Goal: Transaction & Acquisition: Download file/media

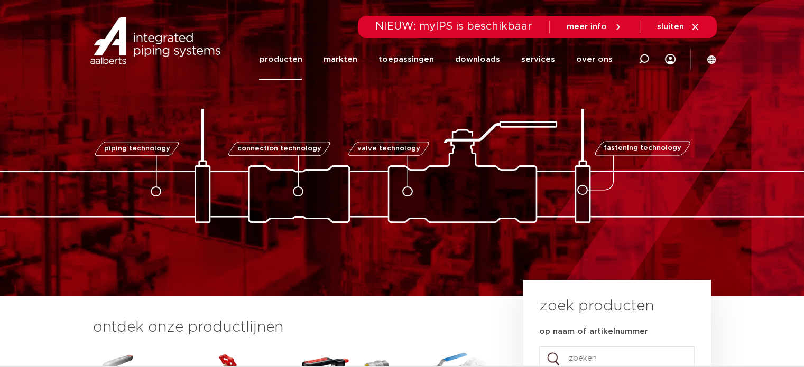
click at [290, 59] on link "producten" at bounding box center [280, 59] width 43 height 41
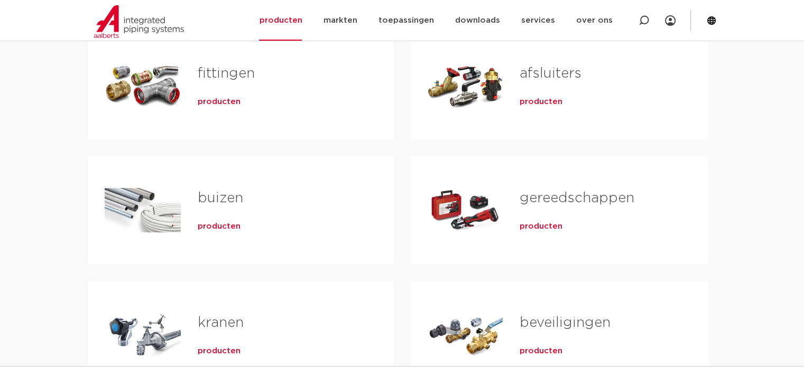
scroll to position [233, 0]
click at [209, 101] on span "producten" at bounding box center [219, 101] width 43 height 11
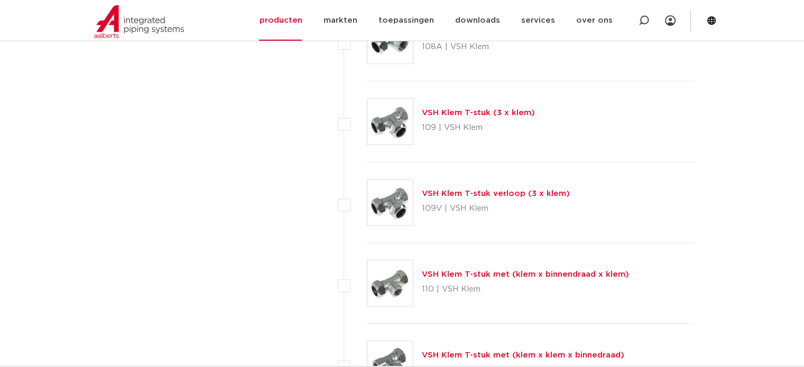
scroll to position [1201, 0]
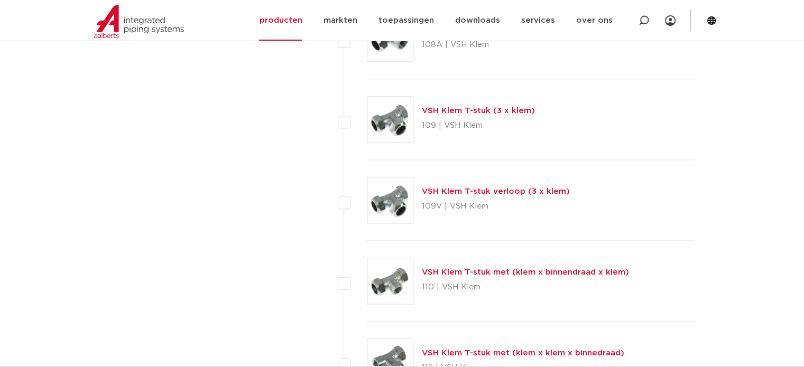
click at [393, 119] on img at bounding box center [389, 119] width 45 height 45
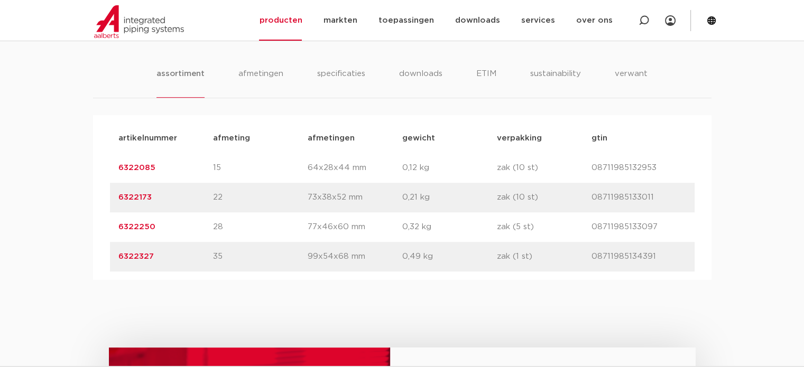
scroll to position [613, 0]
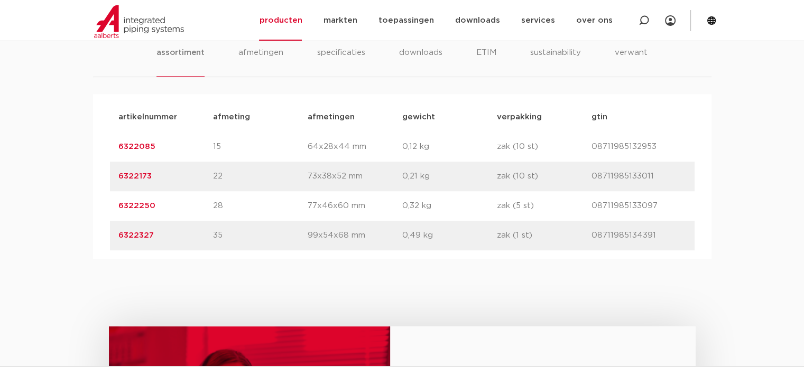
click at [130, 144] on link "6322085" at bounding box center [136, 147] width 37 height 8
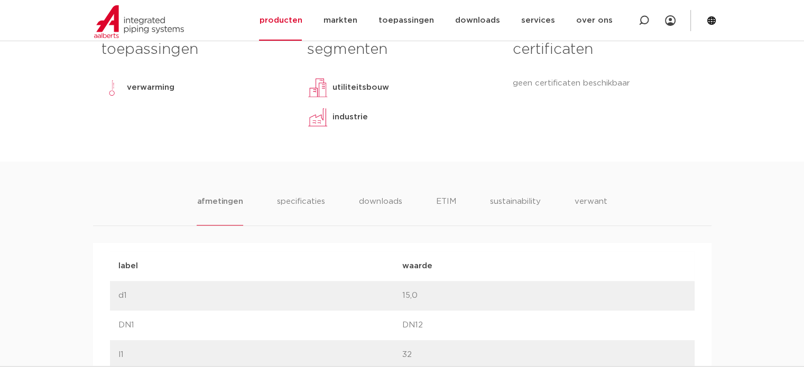
scroll to position [465, 0]
click at [220, 197] on li "afmetingen" at bounding box center [220, 210] width 46 height 30
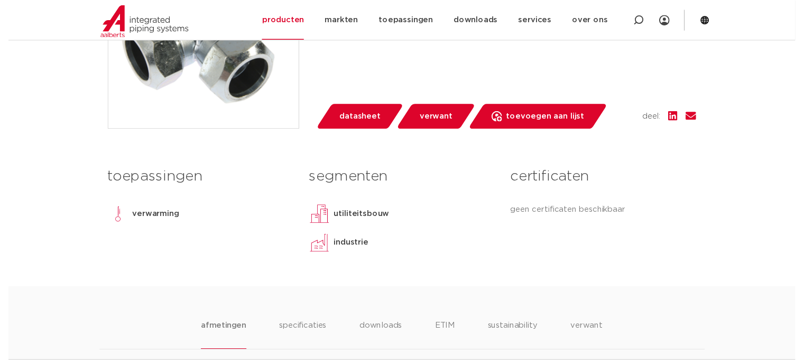
scroll to position [317, 0]
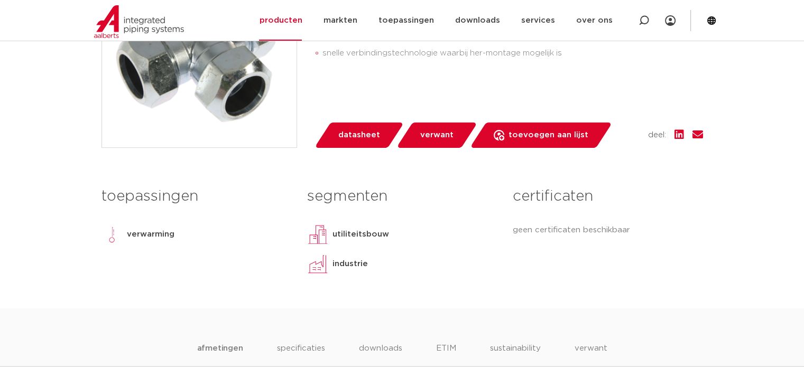
click at [356, 133] on span "datasheet" at bounding box center [359, 135] width 42 height 17
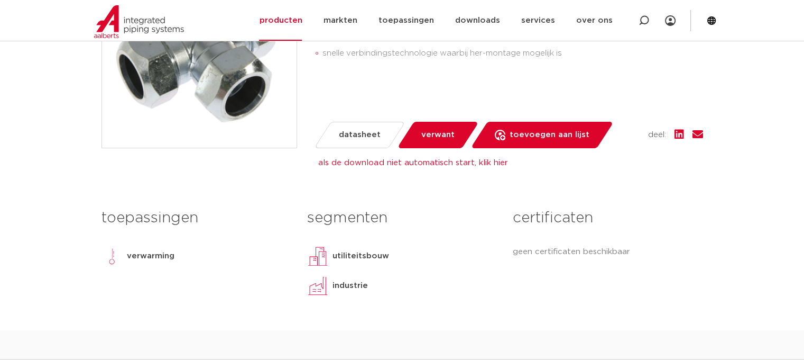
scroll to position [338, 0]
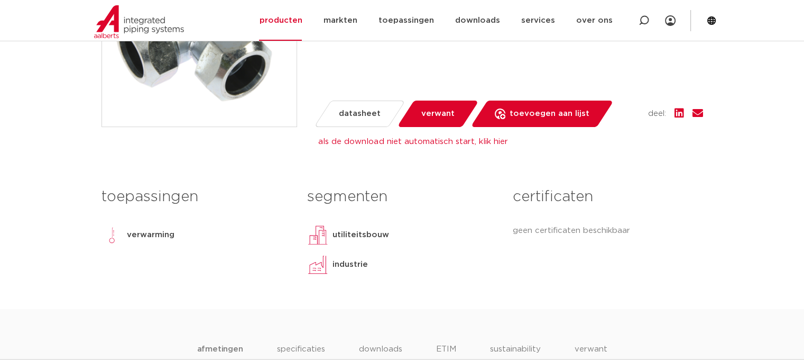
click at [378, 139] on link "als de download niet automatisch start, klik hier" at bounding box center [412, 141] width 189 height 8
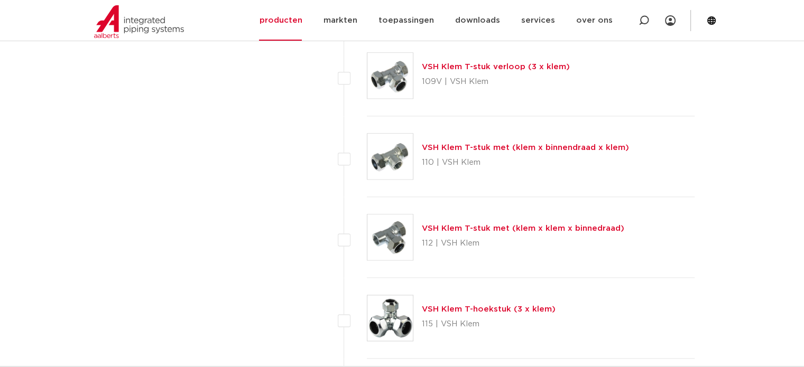
scroll to position [1328, 0]
